Goal: Task Accomplishment & Management: Manage account settings

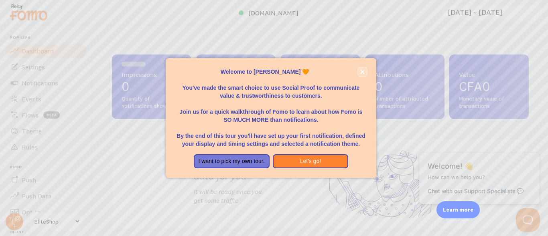
click at [361, 72] on icon "close," at bounding box center [362, 72] width 4 height 4
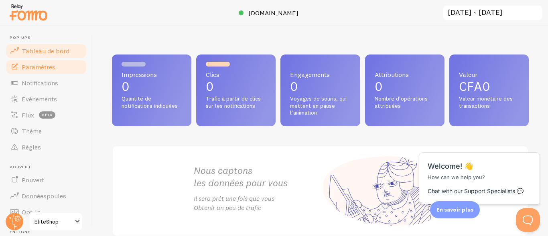
click at [45, 69] on span "Paramètres" at bounding box center [39, 67] width 34 height 8
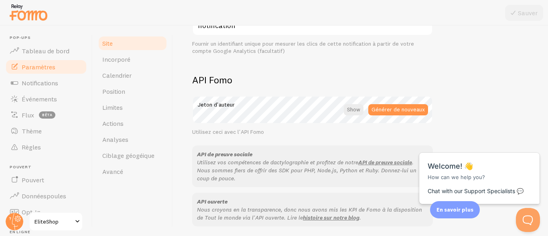
scroll to position [426, 0]
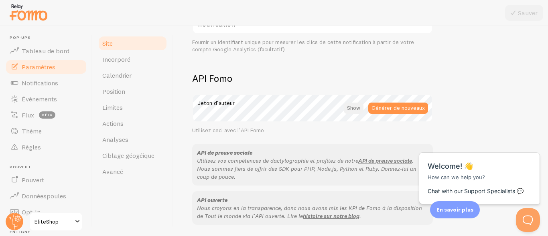
click at [356, 108] on div at bounding box center [354, 108] width 20 height 11
click at [356, 108] on div at bounding box center [355, 108] width 18 height 11
click at [136, 61] on link "Incorporé" at bounding box center [133, 59] width 70 height 16
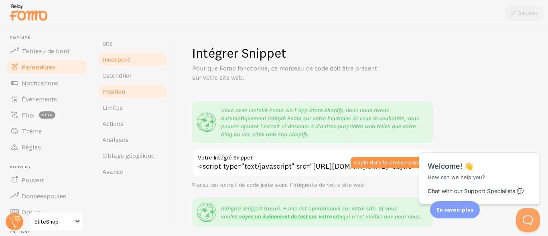
click at [138, 96] on link "Position" at bounding box center [133, 91] width 70 height 16
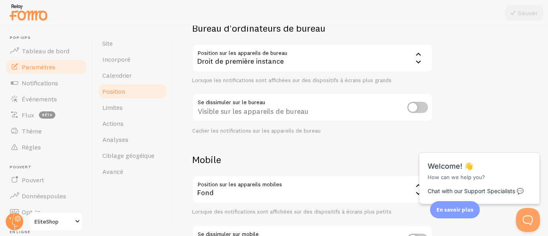
scroll to position [71, 0]
click at [415, 109] on input "checkbox" at bounding box center [417, 106] width 21 height 11
checkbox input "true"
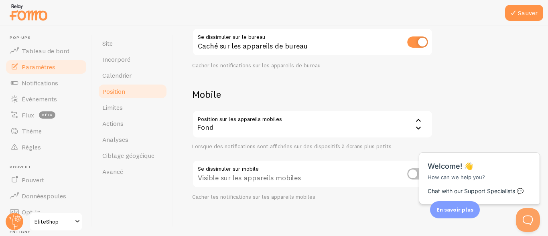
scroll to position [136, 0]
click at [394, 125] on div "Fond" at bounding box center [312, 124] width 241 height 28
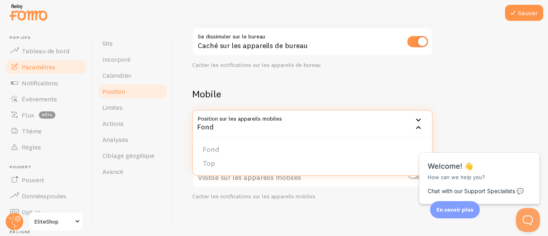
click at [538, 75] on div "Dispositifs et position Notifications sur les appareils mobiles et de bureau Bu…" at bounding box center [360, 131] width 375 height 211
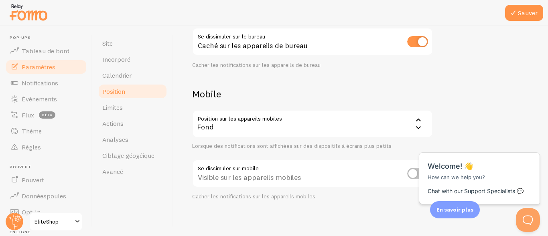
scroll to position [139, 0]
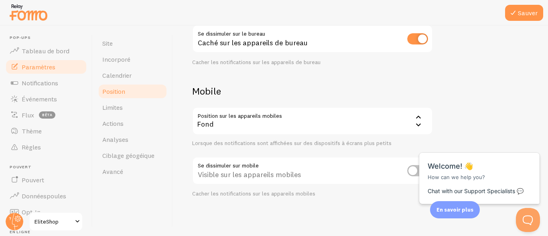
click at [414, 168] on input "checkbox" at bounding box center [417, 170] width 21 height 11
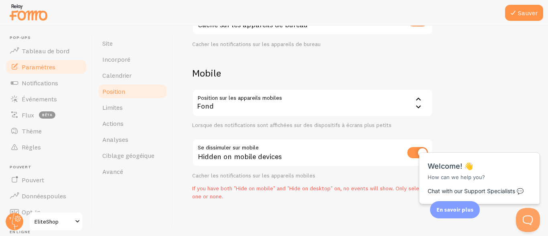
scroll to position [160, 0]
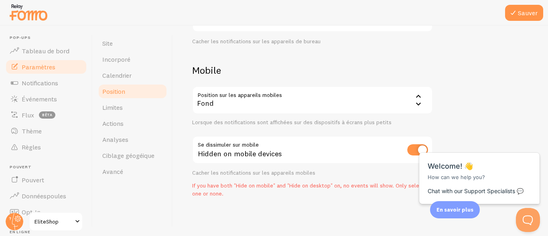
click at [417, 133] on html "Close cross-small Welcome! 👋 How can we help you? Chat with our Support Special…" at bounding box center [479, 133] width 129 height 0
click at [423, 150] on div "Close cross-small Welcome! 👋 How can we help you? Chat with our Support Special…" at bounding box center [479, 176] width 121 height 56
click at [412, 151] on input "checkbox" at bounding box center [417, 149] width 21 height 11
checkbox input "false"
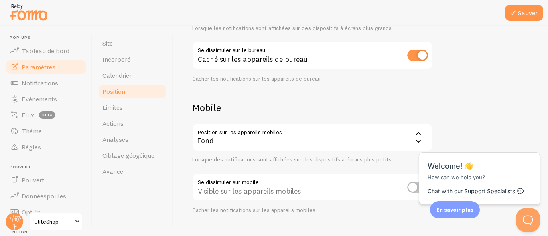
scroll to position [139, 0]
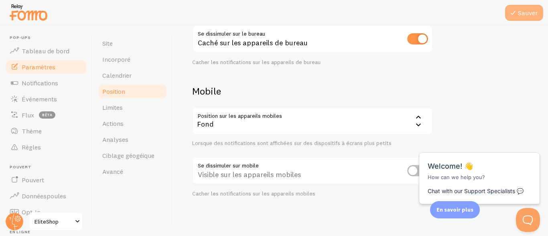
click at [526, 10] on button "Sauver" at bounding box center [524, 13] width 38 height 16
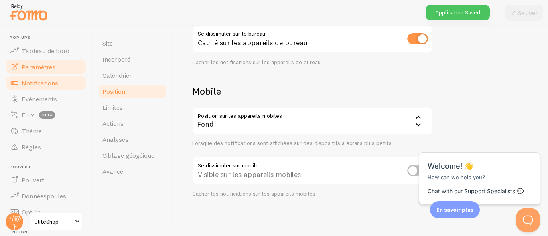
click at [63, 77] on link "Notifications" at bounding box center [46, 83] width 83 height 16
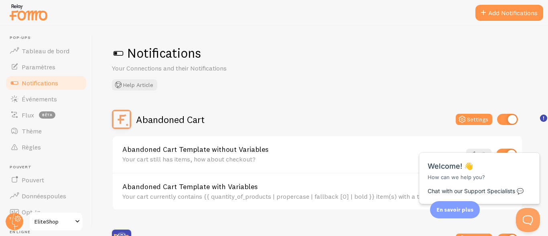
click at [117, 53] on span at bounding box center [118, 53] width 13 height 13
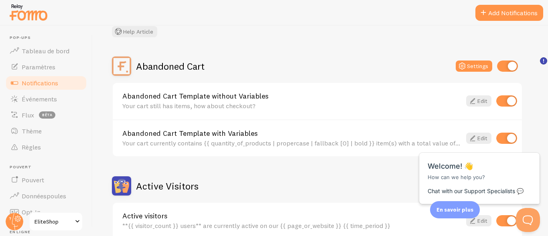
scroll to position [57, 0]
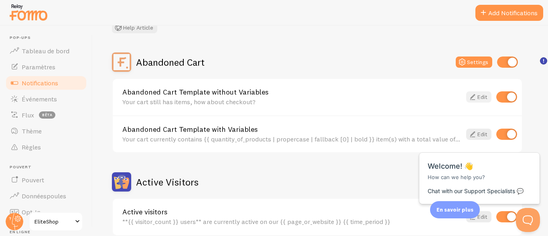
click at [477, 98] on link "Edit" at bounding box center [478, 96] width 25 height 11
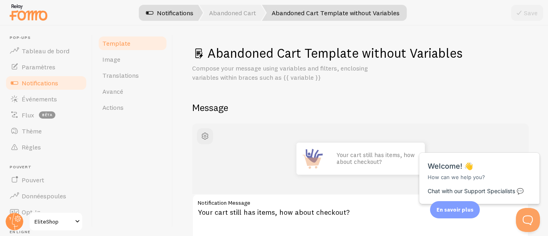
click at [183, 14] on link "Notifications" at bounding box center [169, 13] width 67 height 16
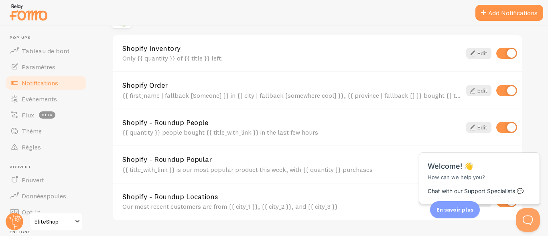
scroll to position [305, 0]
click at [479, 52] on link "Edit" at bounding box center [478, 52] width 25 height 11
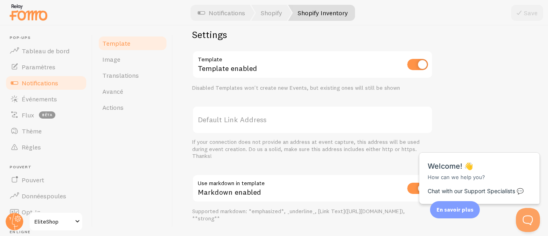
scroll to position [344, 0]
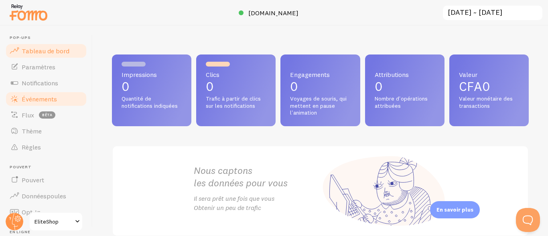
click at [67, 101] on link "Événements" at bounding box center [46, 99] width 83 height 16
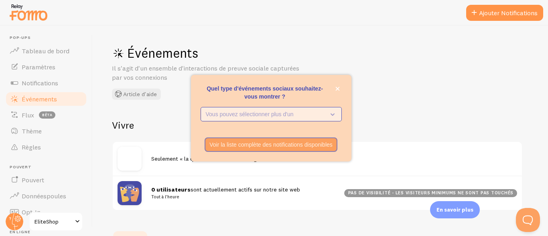
click at [314, 114] on p "Vous pouvez sélectionner plus d'un" at bounding box center [266, 114] width 120 height 8
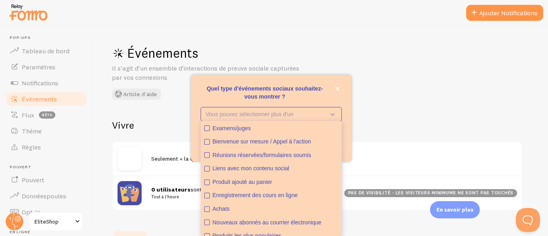
scroll to position [21, 0]
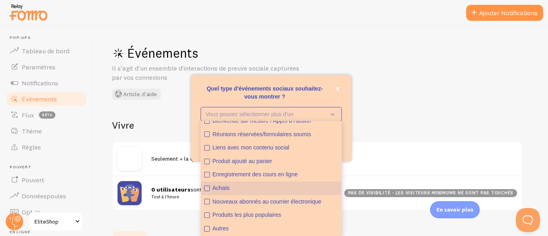
click at [227, 189] on div "Achats" at bounding box center [276, 189] width 126 height 8
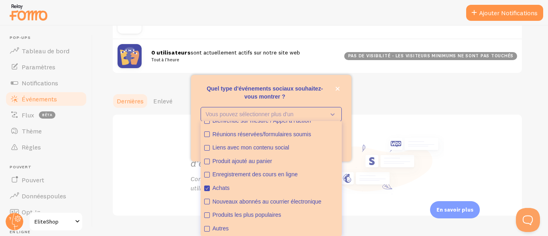
scroll to position [156, 0]
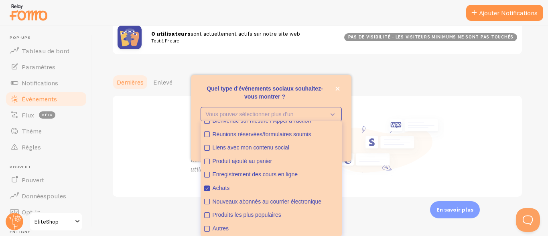
click at [400, 108] on div "Tu es sans événement. Vous n'avez pas d'événements. Connectez-vous aux applicat…" at bounding box center [317, 146] width 273 height 101
click at [367, 90] on div "Dernières Enlevé" at bounding box center [320, 82] width 417 height 16
click at [335, 89] on button "fermer," at bounding box center [337, 89] width 8 height 8
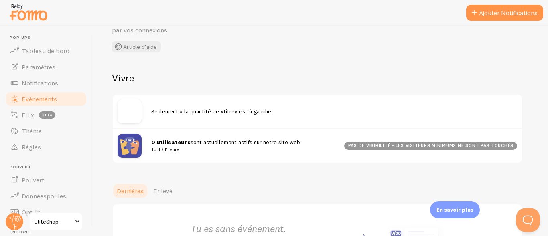
scroll to position [41, 0]
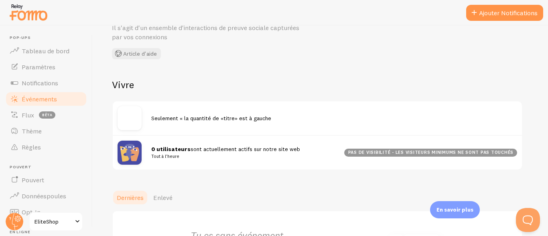
click at [202, 169] on div "0 utilisateurs sont actuellement actifs sur notre site web Tout à l'heure pas d…" at bounding box center [317, 152] width 409 height 35
click at [119, 119] on img at bounding box center [130, 118] width 24 height 24
click at [173, 146] on strong "0 utilisateurs" at bounding box center [170, 149] width 39 height 7
click at [510, 14] on button "Ajouter Notifications" at bounding box center [504, 13] width 77 height 16
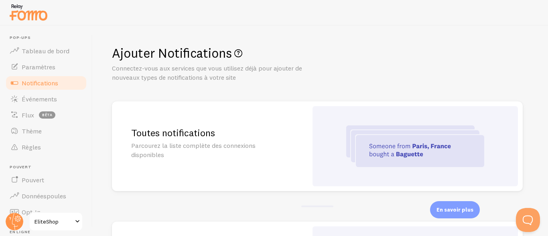
click at [187, 142] on p "Parcourez la liste complète des connexions disponibles" at bounding box center [209, 150] width 157 height 18
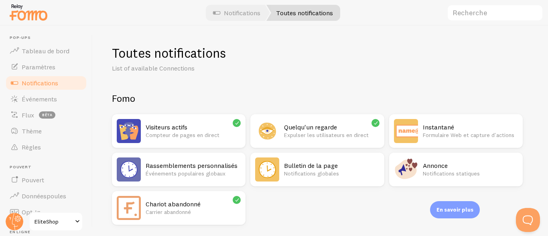
click at [195, 128] on h2 "Visiteurs actifs" at bounding box center [193, 127] width 95 height 8
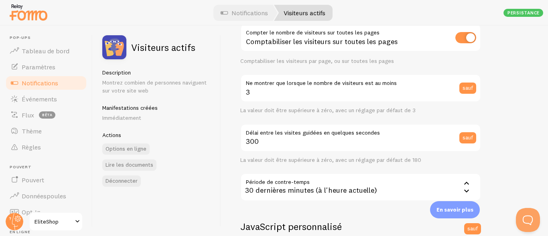
scroll to position [102, 0]
click at [426, 85] on label "Ne montrer que lorsque le nombre de visiteurs est au moins" at bounding box center [360, 80] width 241 height 14
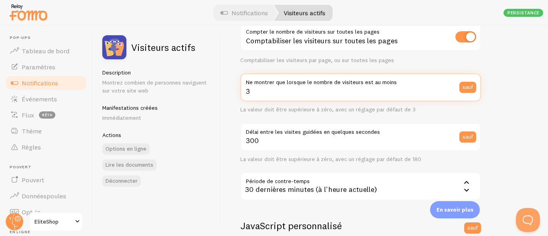
click at [426, 85] on input "3" at bounding box center [360, 87] width 241 height 28
click at [253, 91] on input "3" at bounding box center [360, 87] width 241 height 28
type input "1"
click at [333, 88] on input "1" at bounding box center [360, 87] width 241 height 28
type input "2"
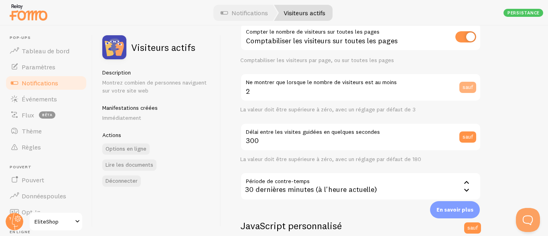
click at [465, 88] on button "sauf" at bounding box center [467, 87] width 17 height 11
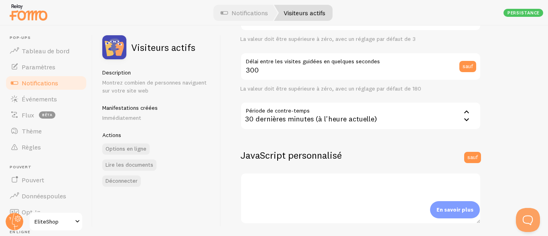
scroll to position [169, 0]
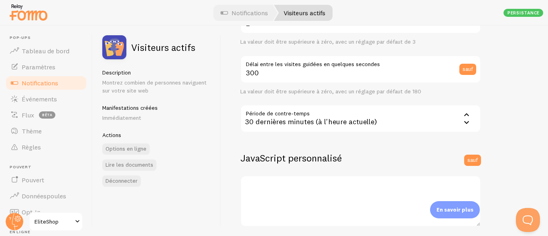
click at [457, 118] on div "30 dernières minutes (à l'heure actuelle)" at bounding box center [360, 119] width 241 height 28
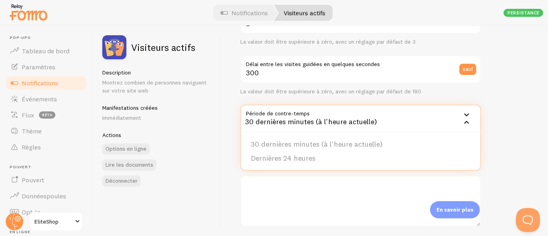
click at [496, 107] on div "Paramètres Connexion Connexion activée Les connexions désactivées ne créeront p…" at bounding box center [384, 131] width 327 height 211
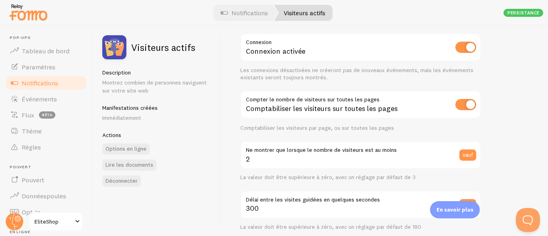
scroll to position [0, 0]
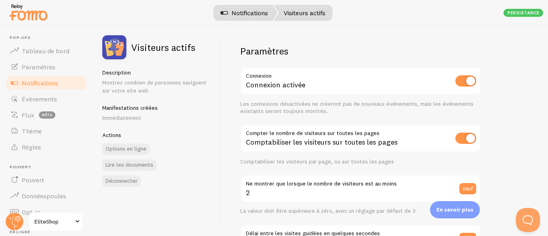
click at [244, 11] on link "Notifications" at bounding box center [244, 13] width 67 height 16
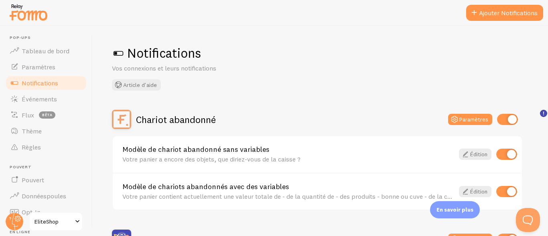
scroll to position [22, 0]
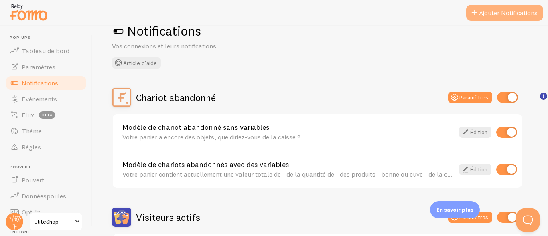
click at [518, 19] on button "Ajouter Notifications" at bounding box center [504, 13] width 77 height 16
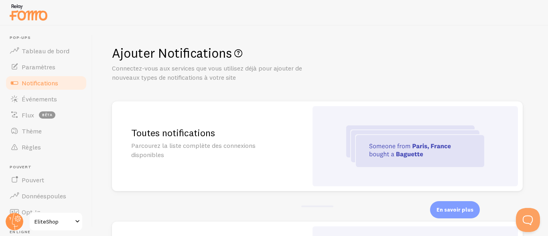
click at [217, 140] on div "Toutes notifications Parcourez la liste complète des connexions disponibles" at bounding box center [210, 147] width 196 height 90
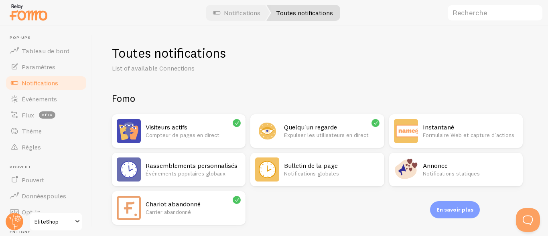
click at [310, 134] on p "Expulser les utilisateurs en direct" at bounding box center [331, 135] width 95 height 8
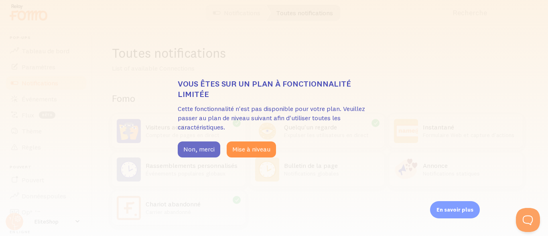
click at [195, 147] on button "Non, merci" at bounding box center [199, 150] width 43 height 16
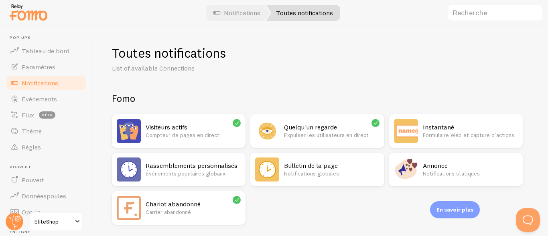
click at [443, 135] on p "Formulaire Web et capture d'actions" at bounding box center [470, 135] width 95 height 8
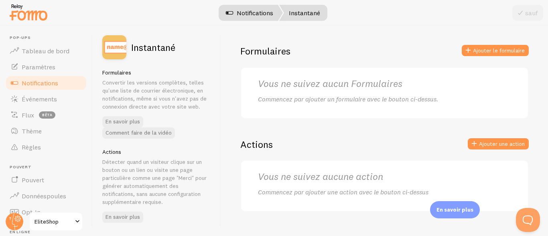
click at [243, 6] on link "Notifications" at bounding box center [249, 13] width 67 height 16
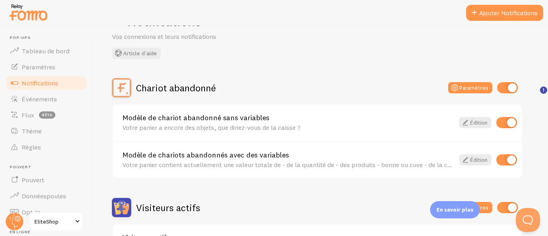
scroll to position [27, 0]
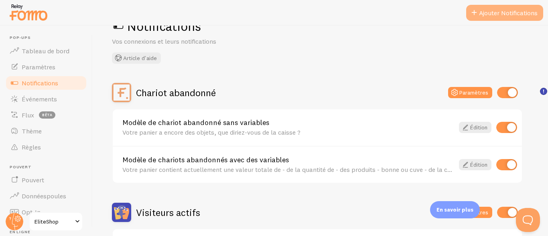
click at [503, 18] on button "Ajouter Notifications" at bounding box center [504, 13] width 77 height 16
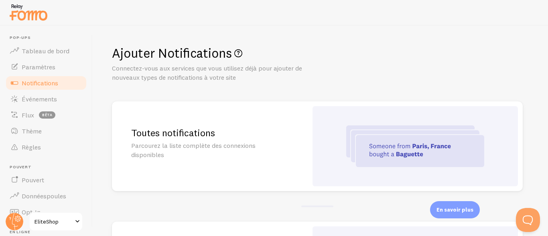
click at [224, 167] on div "Toutes notifications Parcourez la liste complète des connexions disponibles" at bounding box center [210, 147] width 196 height 90
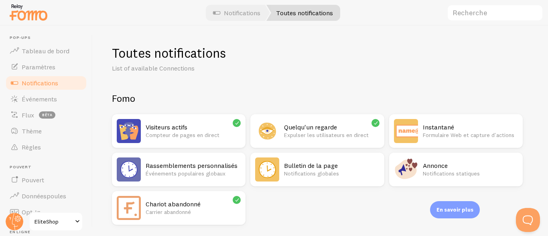
click at [445, 173] on p "Notifications statiques" at bounding box center [470, 174] width 95 height 8
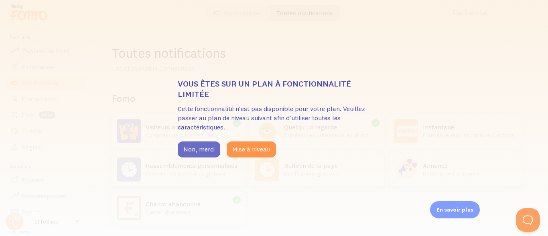
click at [197, 152] on button "Non, merci" at bounding box center [199, 150] width 43 height 16
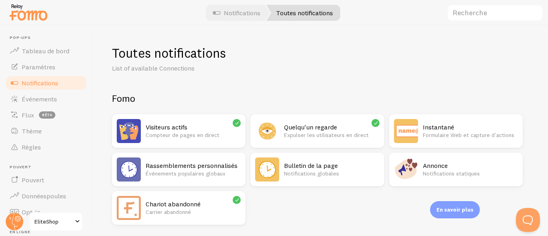
click at [286, 165] on h2 "Bulletin de la page" at bounding box center [331, 166] width 95 height 8
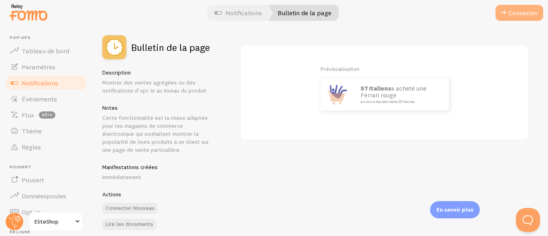
click at [503, 12] on span at bounding box center [504, 13] width 10 height 10
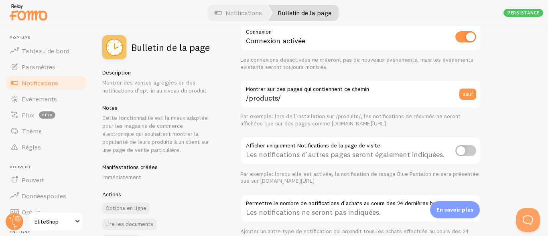
scroll to position [45, 0]
click at [469, 94] on button "sauf" at bounding box center [467, 93] width 17 height 11
click at [460, 148] on input "checkbox" at bounding box center [465, 149] width 21 height 11
checkbox input "true"
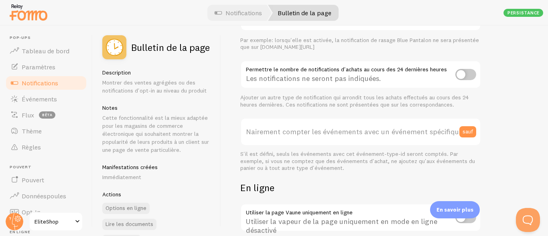
scroll to position [181, 0]
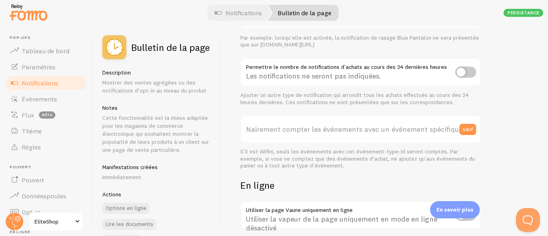
click at [460, 73] on input "checkbox" at bounding box center [465, 72] width 21 height 11
checkbox input "true"
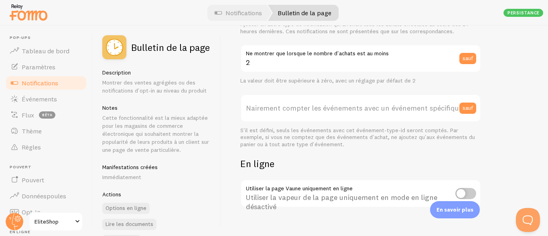
scroll to position [258, 0]
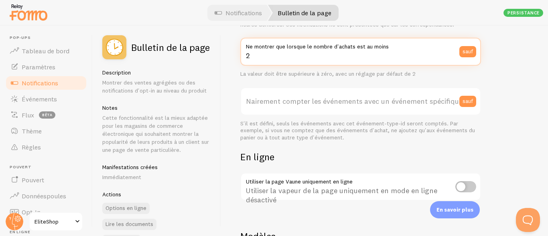
click at [252, 57] on input "2" at bounding box center [360, 52] width 241 height 28
type input "1"
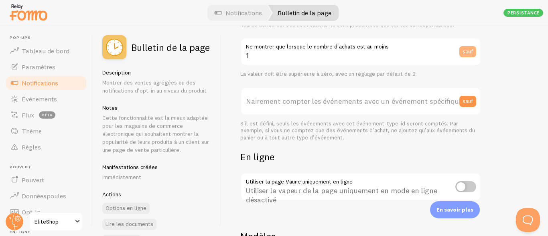
click at [464, 51] on button "sauf" at bounding box center [467, 51] width 17 height 11
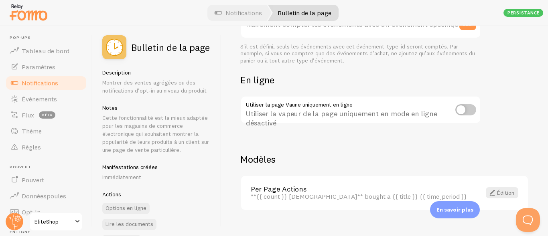
scroll to position [343, 0]
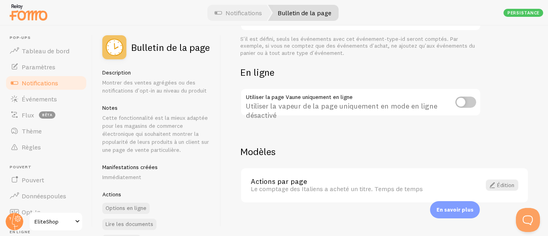
click at [463, 100] on input "checkbox" at bounding box center [465, 102] width 21 height 11
checkbox input "true"
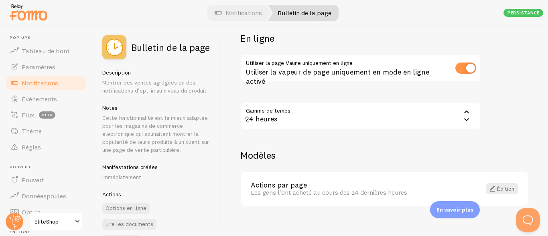
scroll to position [354, 0]
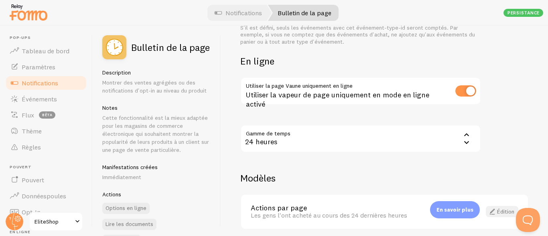
click at [491, 206] on link "Édition" at bounding box center [502, 211] width 33 height 11
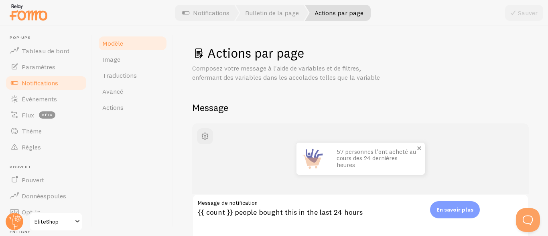
click at [368, 162] on p "57 personnes l'ont acheté au cours des 24 dernières heures" at bounding box center [377, 159] width 80 height 20
click at [389, 160] on p "57 personnes l'ont acheté au cours des 24 dernières heures" at bounding box center [377, 159] width 80 height 20
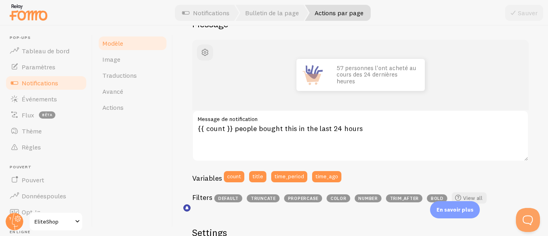
scroll to position [87, 0]
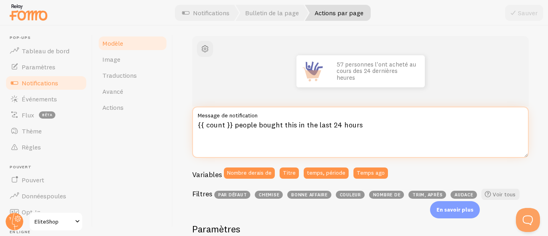
click at [365, 126] on textarea "{{ count }} people bought this in the last 24 hours" at bounding box center [360, 132] width 337 height 51
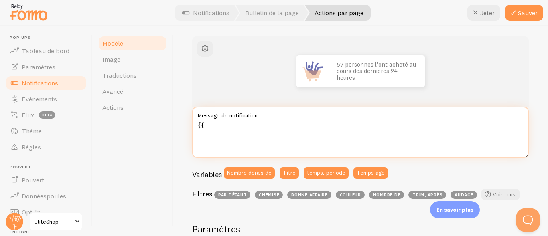
type textarea "{"
type textarea "7"
click at [342, 122] on textarea "2 personnes viennent de commander cet artcicle" at bounding box center [360, 132] width 337 height 51
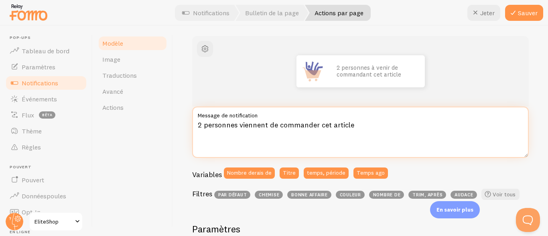
click at [360, 124] on textarea "2 personnes viennent de commander cet article" at bounding box center [360, 132] width 337 height 51
type textarea "2 personnes on acheté ce produit maintenen"
click at [341, 129] on textarea "2 personnes on acheté ce produit maintenen" at bounding box center [360, 132] width 337 height 51
click at [282, 126] on textarea "2 personnes on acheté ce produit maintenant" at bounding box center [360, 132] width 337 height 51
click at [201, 124] on textarea "2 personnes sur l'achat du produit maintenant" at bounding box center [360, 132] width 337 height 51
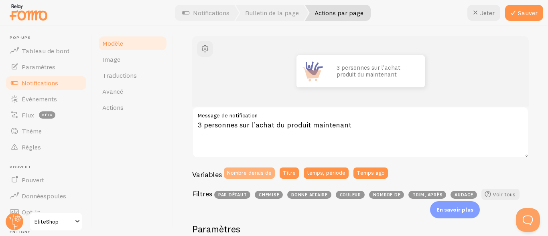
click at [248, 176] on button "Nombre derais de" at bounding box center [249, 173] width 51 height 11
click at [292, 173] on button "Titre" at bounding box center [289, 173] width 19 height 11
click at [331, 174] on button "temps, période" at bounding box center [326, 173] width 45 height 11
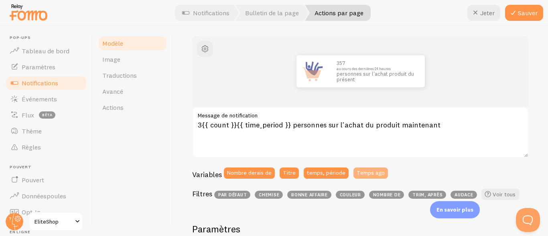
click at [366, 173] on button "Temps ago" at bounding box center [371, 173] width 35 height 11
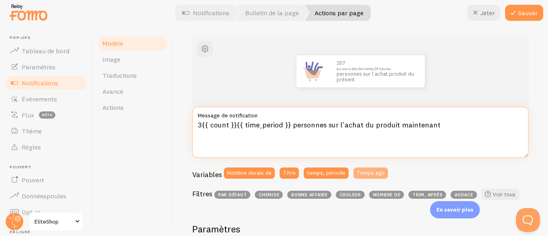
type textarea "3{{ count }}{{ time_period }}{{ time_ago }} personnes sur l'achat du produit ma…"
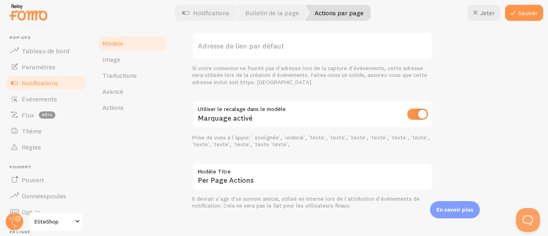
scroll to position [370, 0]
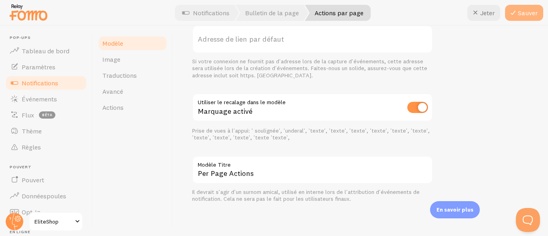
click at [529, 11] on button "Sauver" at bounding box center [524, 13] width 38 height 16
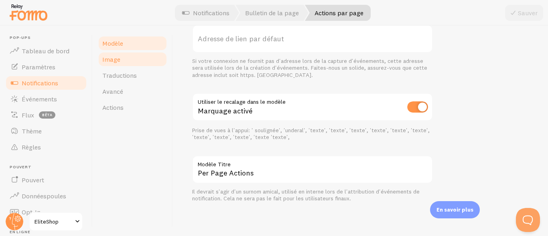
click at [134, 62] on link "Image" at bounding box center [133, 59] width 70 height 16
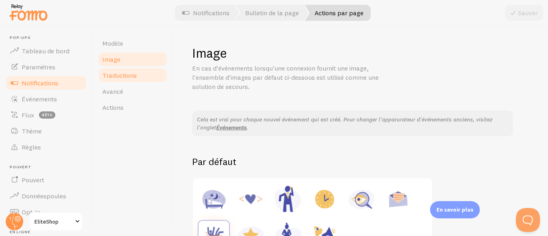
click at [126, 79] on span "Traductions" at bounding box center [119, 75] width 35 height 8
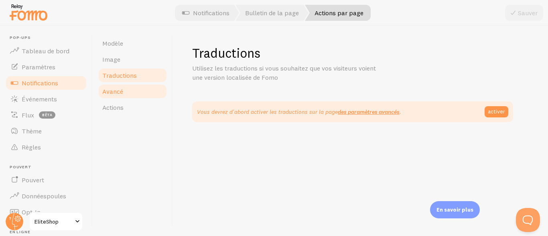
click at [132, 92] on link "Avancé" at bounding box center [133, 91] width 70 height 16
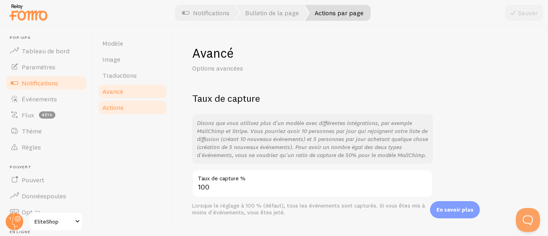
click at [131, 106] on link "Actions" at bounding box center [133, 108] width 70 height 16
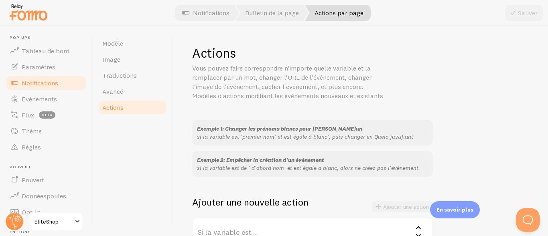
click at [328, 128] on span "Exemple 1: Changer les prénoms blancs pour [PERSON_NAME]un" at bounding box center [279, 128] width 165 height 7
click at [47, 102] on span "Événements" at bounding box center [39, 99] width 35 height 8
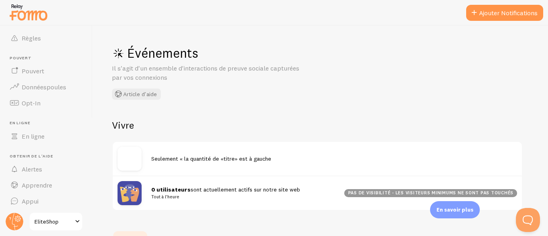
scroll to position [111, 0]
